Goal: Check status: Check status

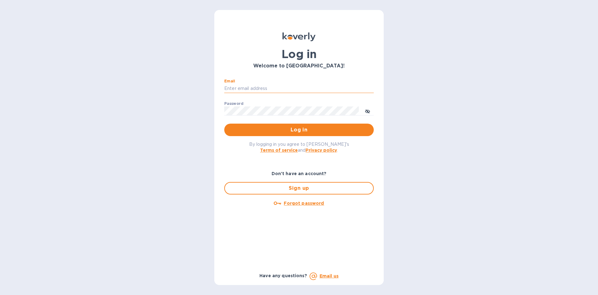
click at [257, 91] on input "Email" at bounding box center [299, 88] width 150 height 9
type input "[EMAIL_ADDRESS][DOMAIN_NAME]"
click at [255, 128] on span "Log in" at bounding box center [299, 129] width 140 height 7
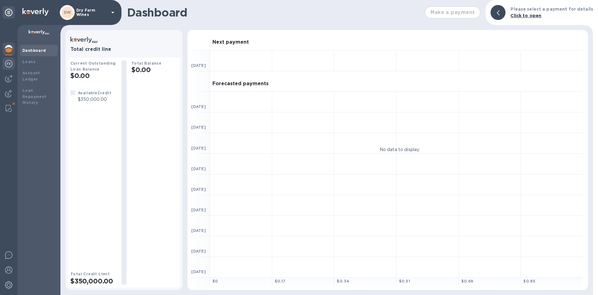
click at [8, 68] on div at bounding box center [8, 64] width 12 height 14
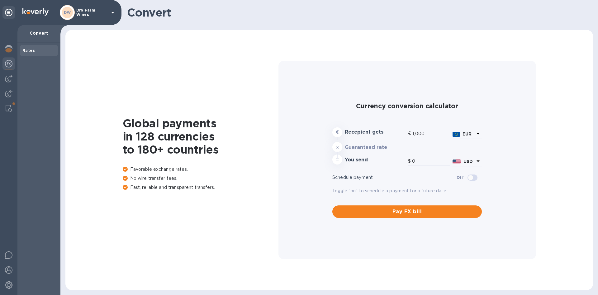
type input "1,187.67"
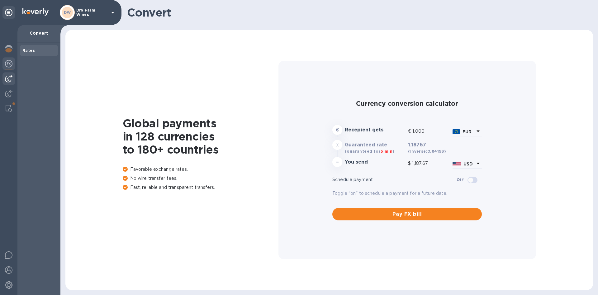
click at [10, 75] on img at bounding box center [8, 78] width 7 height 7
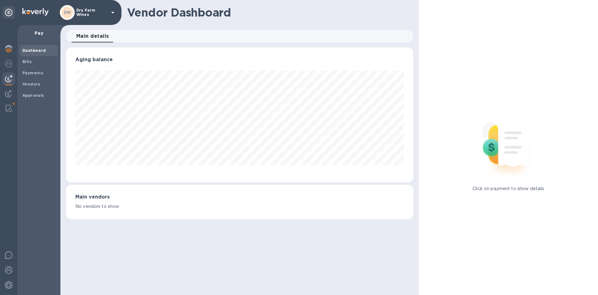
scroll to position [311512, 311299]
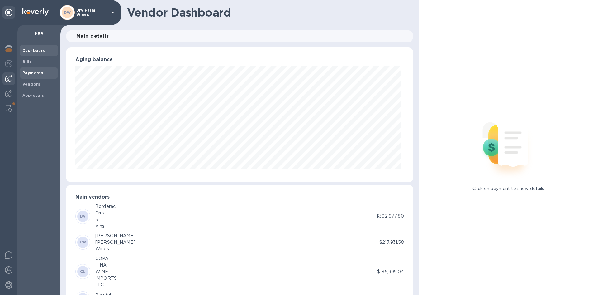
click at [25, 75] on span "Payments" at bounding box center [32, 73] width 21 height 6
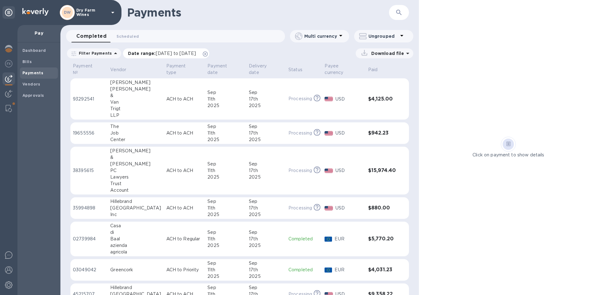
click at [208, 53] on icon at bounding box center [205, 53] width 5 height 5
click at [401, 10] on icon "button" at bounding box center [398, 12] width 7 height 7
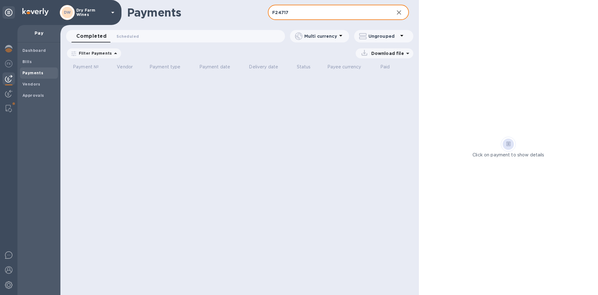
click at [290, 17] on input "F24717" at bounding box center [328, 12] width 121 height 15
type input "Q"
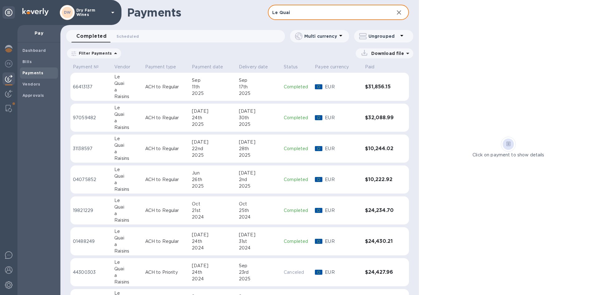
type input "Le Quai"
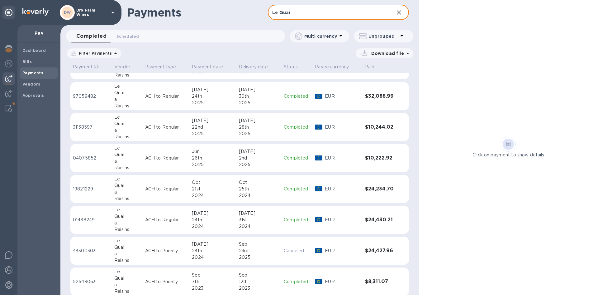
scroll to position [31, 0]
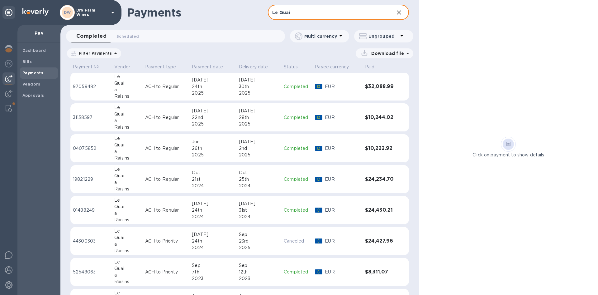
click at [137, 225] on table "Payment № Vendor Payment type Payment date Delivery date Status Payee currency …" at bounding box center [239, 177] width 339 height 292
click at [134, 245] on div "a" at bounding box center [127, 244] width 26 height 7
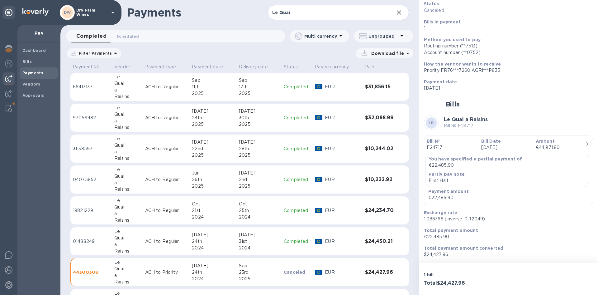
click at [138, 233] on div "Le" at bounding box center [127, 231] width 26 height 7
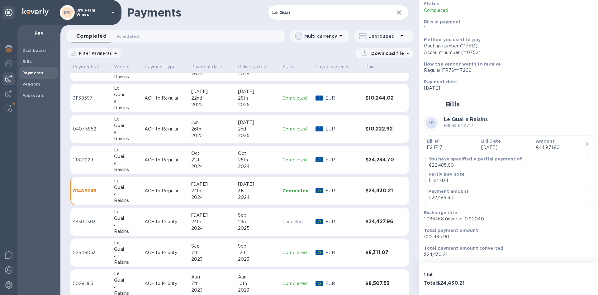
scroll to position [59, 0]
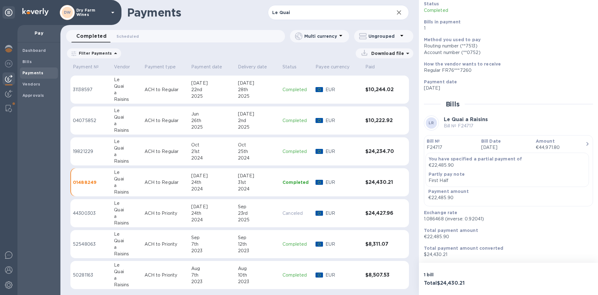
click at [231, 213] on div "24th" at bounding box center [212, 213] width 42 height 7
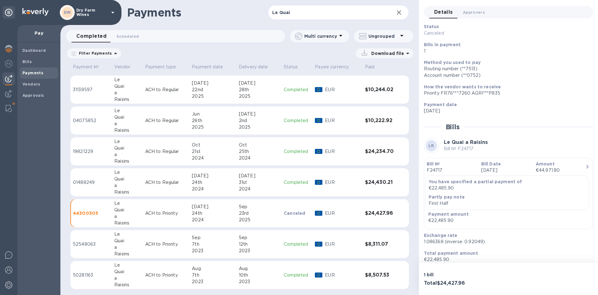
scroll to position [44, 0]
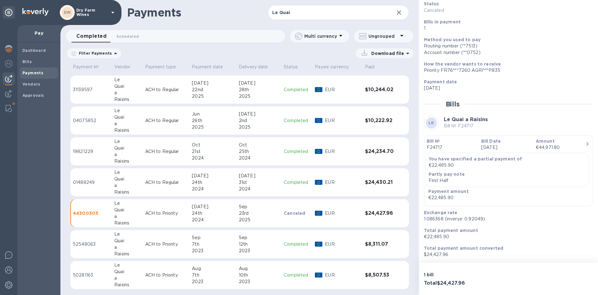
click at [247, 184] on div "31st" at bounding box center [259, 182] width 40 height 7
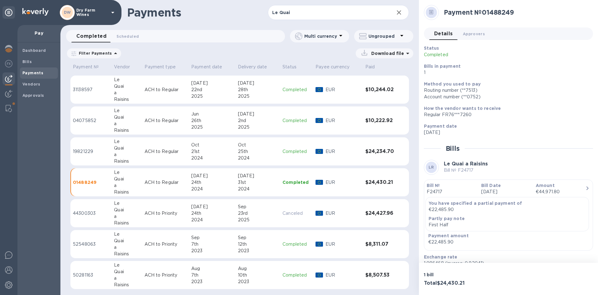
click at [189, 219] on td "[DATE]" at bounding box center [212, 213] width 47 height 28
click at [190, 195] on td "[DATE]" at bounding box center [212, 182] width 47 height 28
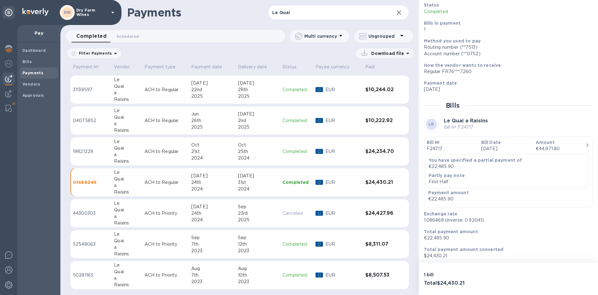
scroll to position [44, 0]
click at [230, 207] on div "[DATE]" at bounding box center [212, 206] width 42 height 7
click at [241, 183] on div "31st" at bounding box center [259, 182] width 40 height 7
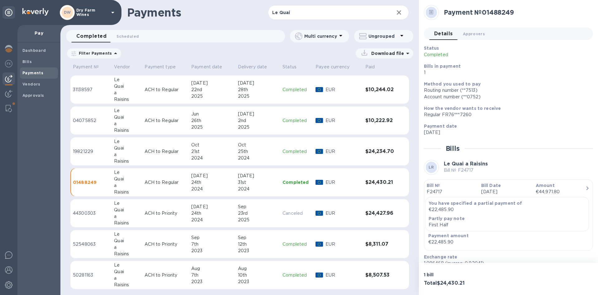
click at [250, 162] on td "[DATE]" at bounding box center [258, 151] width 45 height 28
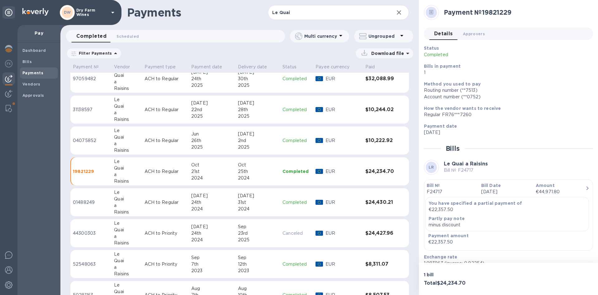
scroll to position [28, 0]
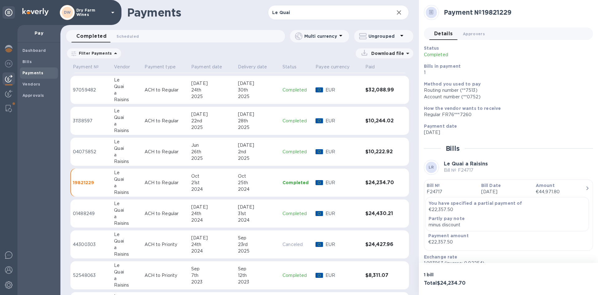
click at [245, 89] on div "30th" at bounding box center [258, 90] width 40 height 7
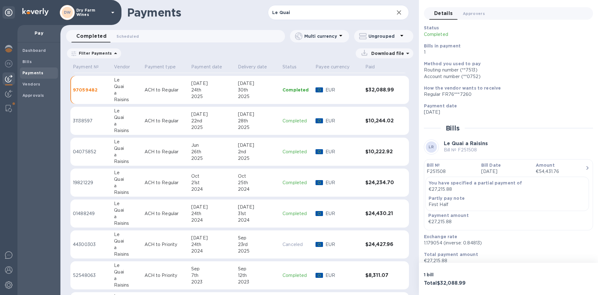
scroll to position [31, 0]
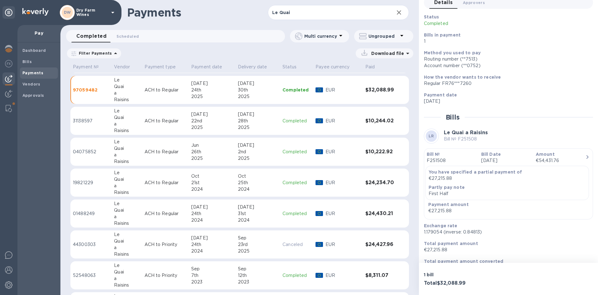
click at [182, 116] on td "ACH to Regular" at bounding box center [165, 121] width 47 height 28
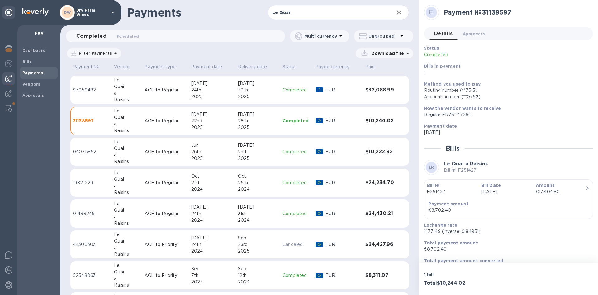
click at [184, 137] on table "Payment № Vendor Payment type Payment date Delivery date Status Payee currency …" at bounding box center [239, 180] width 339 height 292
click at [188, 143] on td "ACH to Regular" at bounding box center [165, 151] width 47 height 28
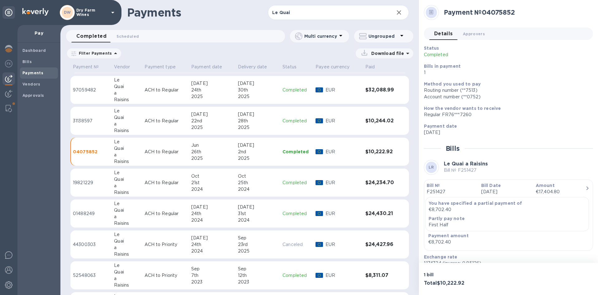
click at [193, 88] on div "24th" at bounding box center [212, 90] width 42 height 7
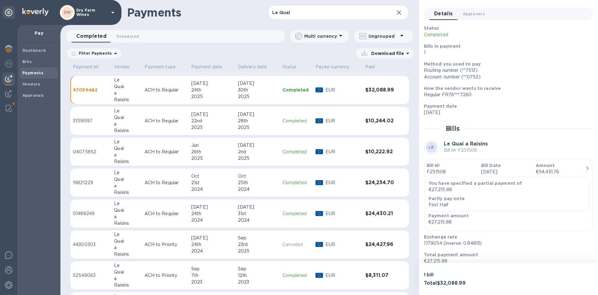
scroll to position [31, 0]
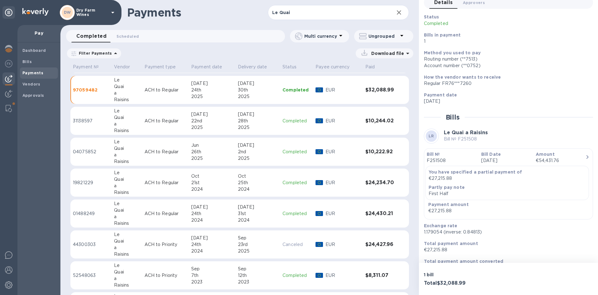
click at [244, 119] on div "28th" at bounding box center [258, 120] width 40 height 7
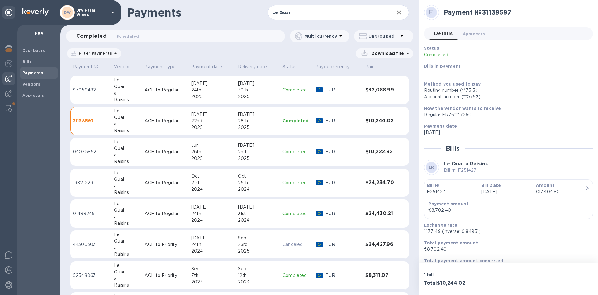
click at [240, 152] on div "2nd" at bounding box center [258, 151] width 40 height 7
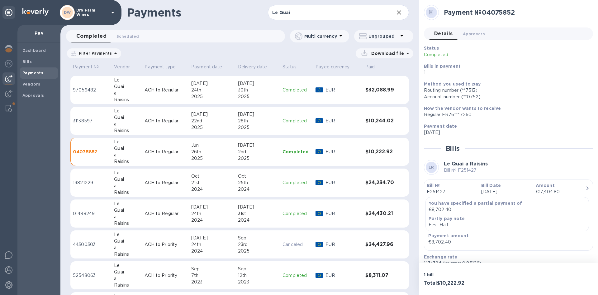
click at [231, 175] on div "Oct" at bounding box center [212, 176] width 42 height 7
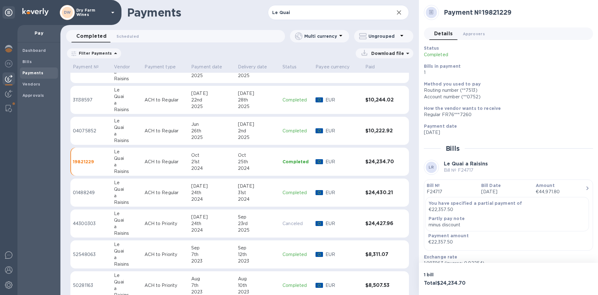
scroll to position [59, 0]
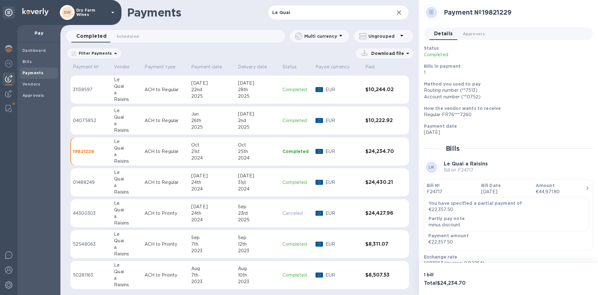
click at [229, 176] on div "[DATE]" at bounding box center [212, 175] width 42 height 7
click at [216, 202] on td "[DATE]" at bounding box center [212, 213] width 47 height 28
click at [202, 239] on div "Sep" at bounding box center [213, 237] width 42 height 7
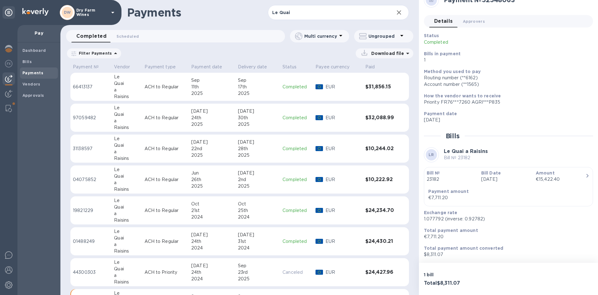
click at [229, 87] on div "11th" at bounding box center [212, 87] width 42 height 7
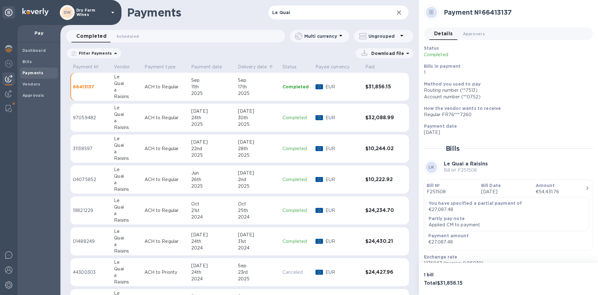
click at [248, 65] on p "Delivery date" at bounding box center [252, 67] width 29 height 7
click at [261, 65] on p "Delivery date" at bounding box center [252, 67] width 29 height 7
click at [247, 93] on div "2024" at bounding box center [258, 93] width 40 height 7
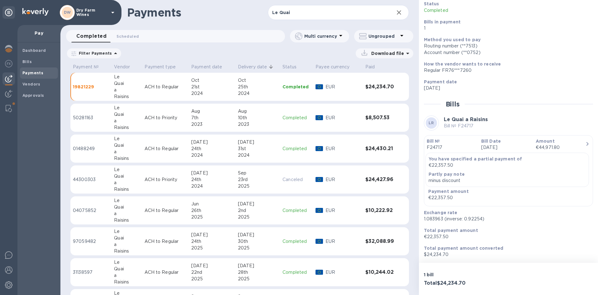
click at [254, 123] on div "2023" at bounding box center [258, 124] width 40 height 7
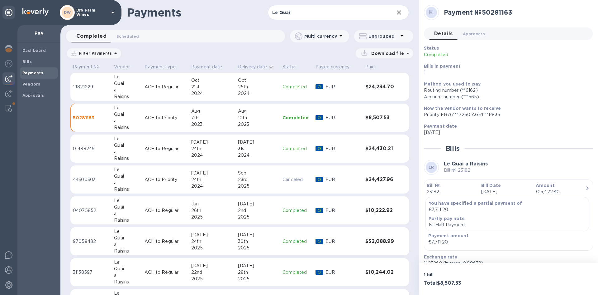
click at [246, 145] on div "[DATE]" at bounding box center [258, 142] width 40 height 7
click at [260, 69] on p "Delivery date" at bounding box center [252, 67] width 29 height 7
click at [265, 66] on p "Delivery date" at bounding box center [252, 67] width 29 height 7
click at [217, 68] on p "Payment date" at bounding box center [206, 67] width 31 height 7
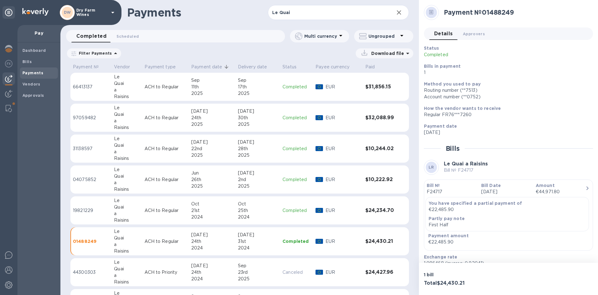
click at [236, 92] on td "[DATE]" at bounding box center [258, 87] width 45 height 28
